Goal: Navigation & Orientation: Go to known website

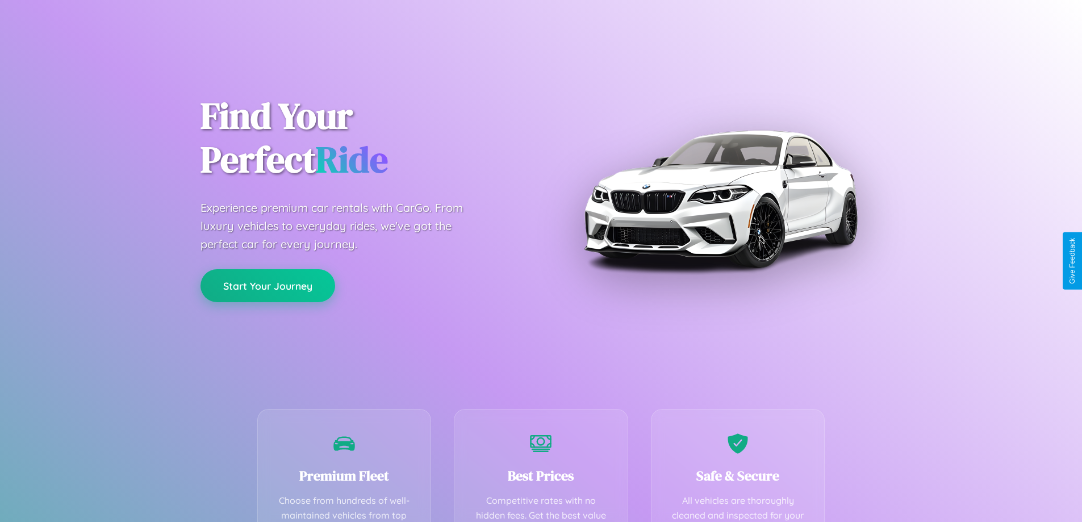
click at [268, 285] on button "Start Your Journey" at bounding box center [268, 285] width 135 height 33
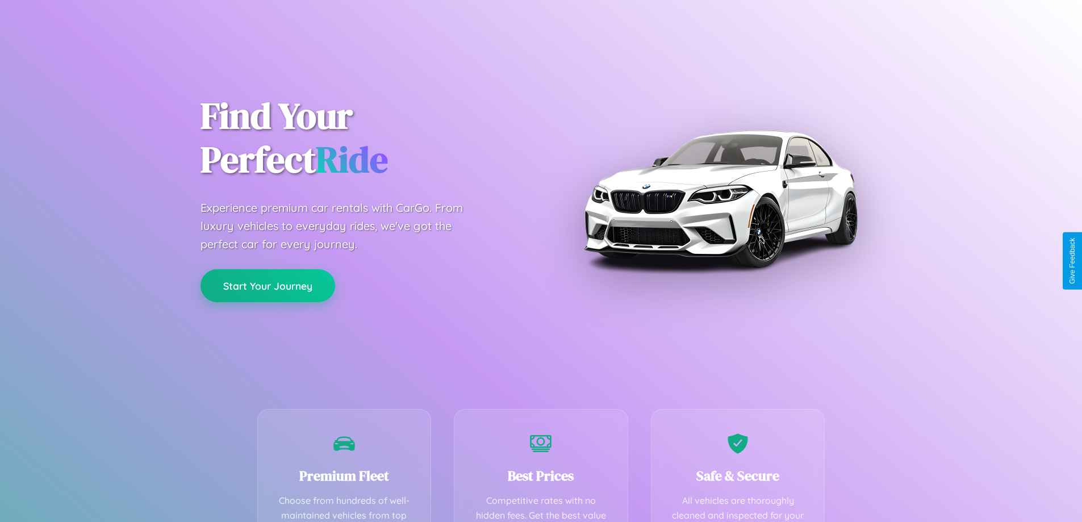
click at [268, 285] on button "Start Your Journey" at bounding box center [268, 285] width 135 height 33
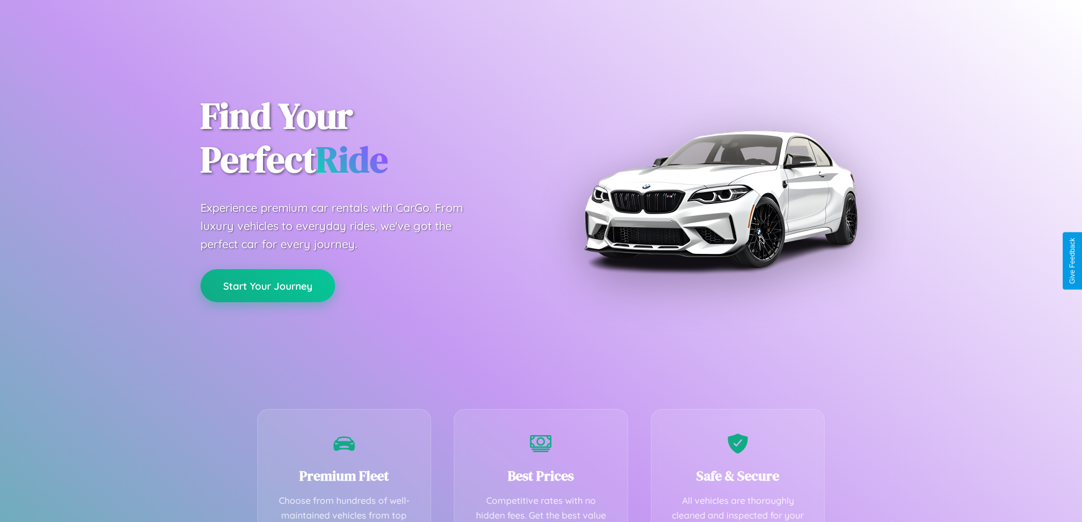
click at [268, 285] on button "Start Your Journey" at bounding box center [268, 285] width 135 height 33
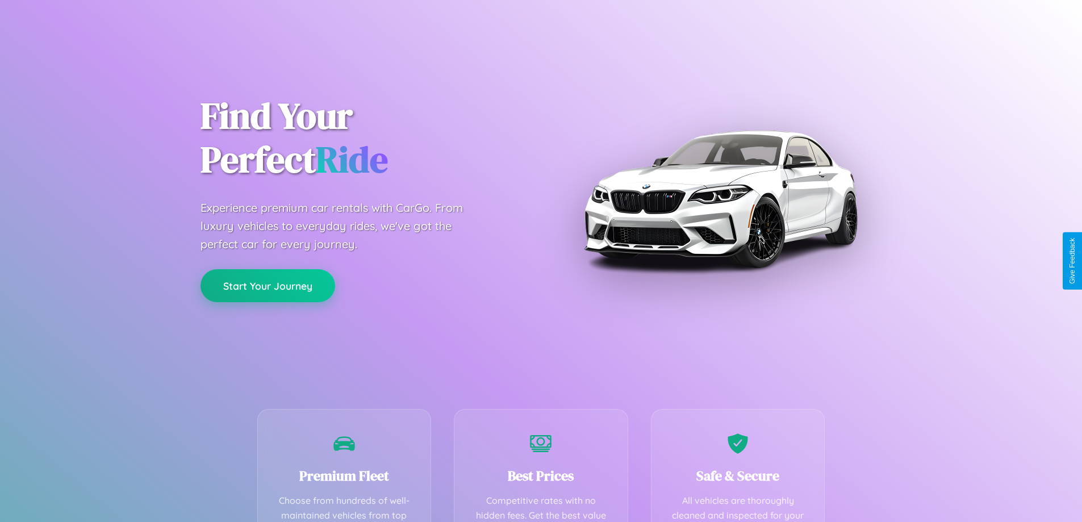
click at [268, 285] on button "Start Your Journey" at bounding box center [268, 285] width 135 height 33
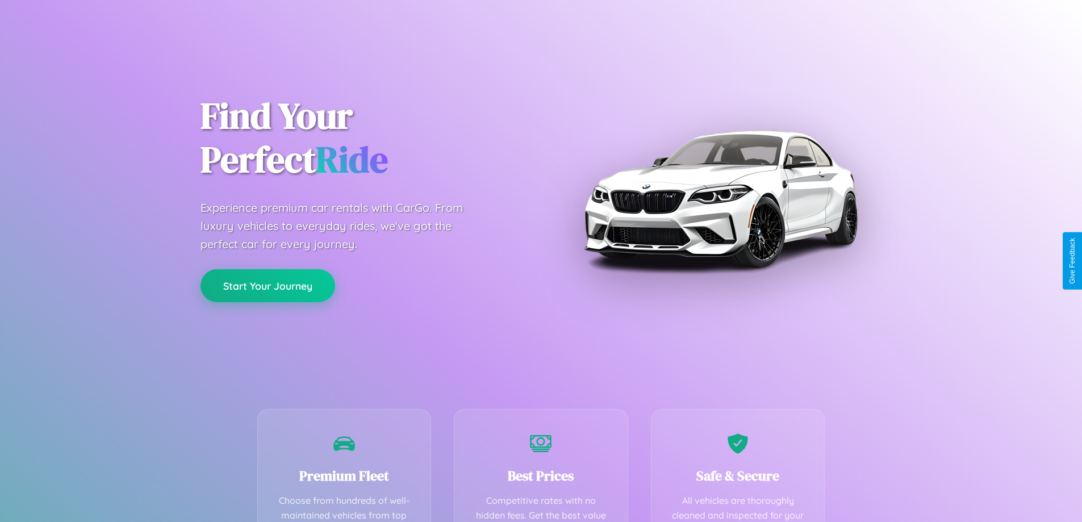
click at [268, 285] on button "Start Your Journey" at bounding box center [268, 285] width 135 height 33
